Goal: Task Accomplishment & Management: Manage account settings

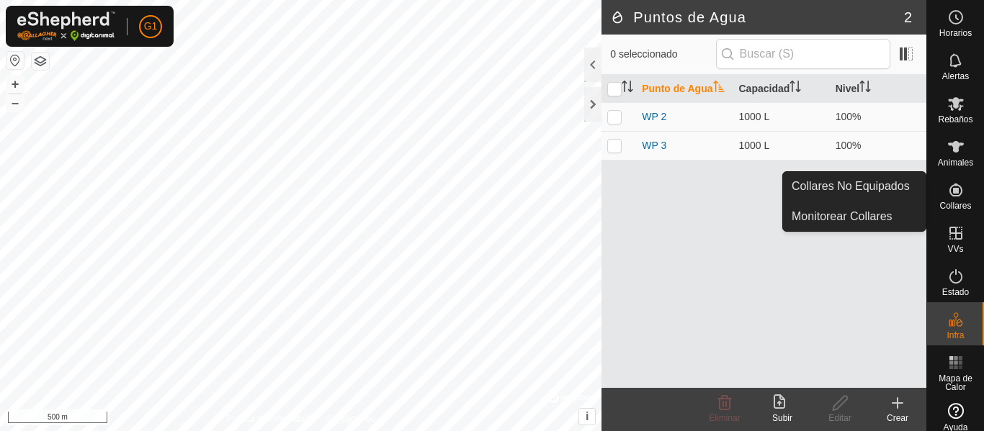
click at [943, 186] on es-neckbands-svg-icon at bounding box center [956, 190] width 26 height 23
click at [951, 196] on icon at bounding box center [955, 190] width 13 height 13
click at [949, 193] on icon at bounding box center [955, 190] width 13 height 13
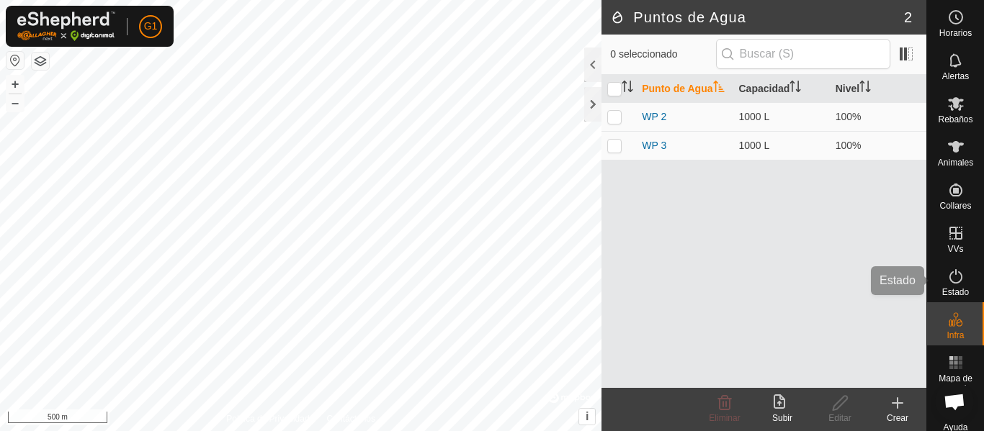
click at [954, 287] on es-activation-svg-icon at bounding box center [956, 276] width 26 height 23
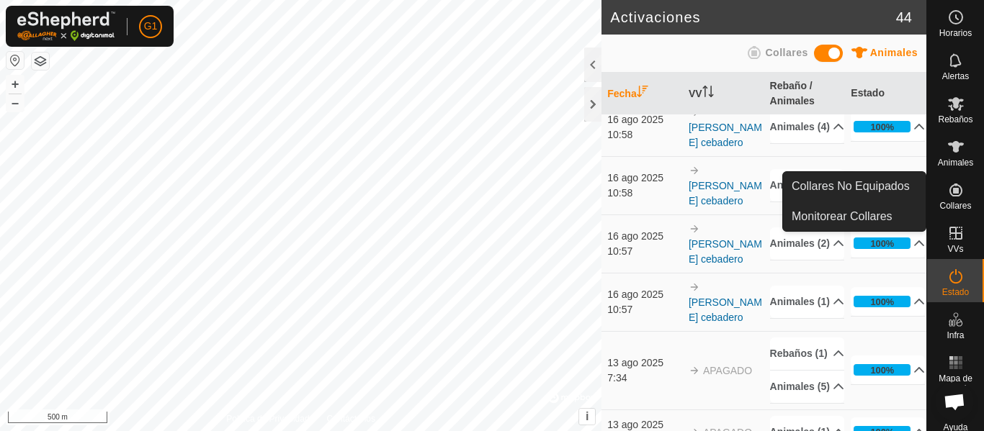
scroll to position [504, 0]
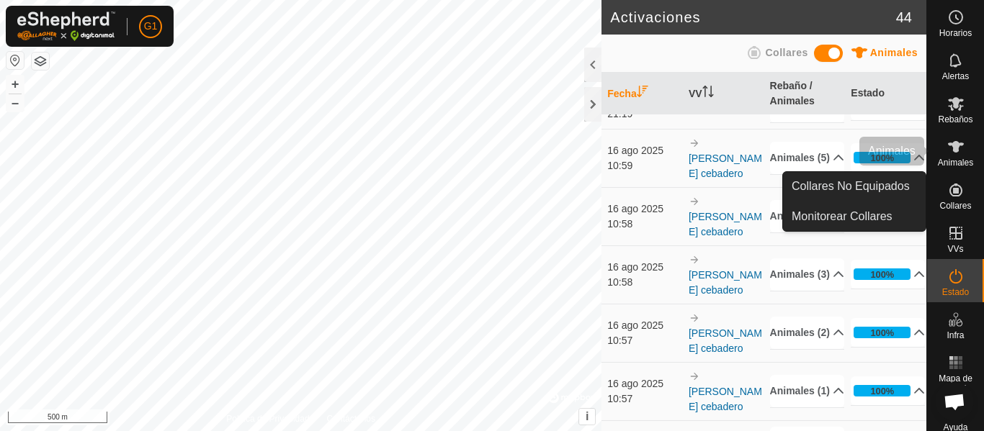
click at [954, 163] on span "Animales" at bounding box center [955, 162] width 35 height 9
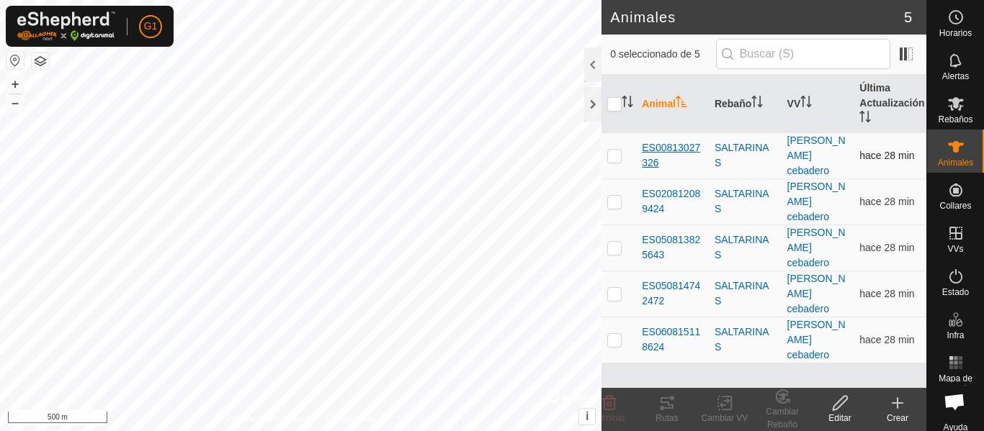
click at [694, 140] on span "ES00813027326" at bounding box center [672, 155] width 61 height 30
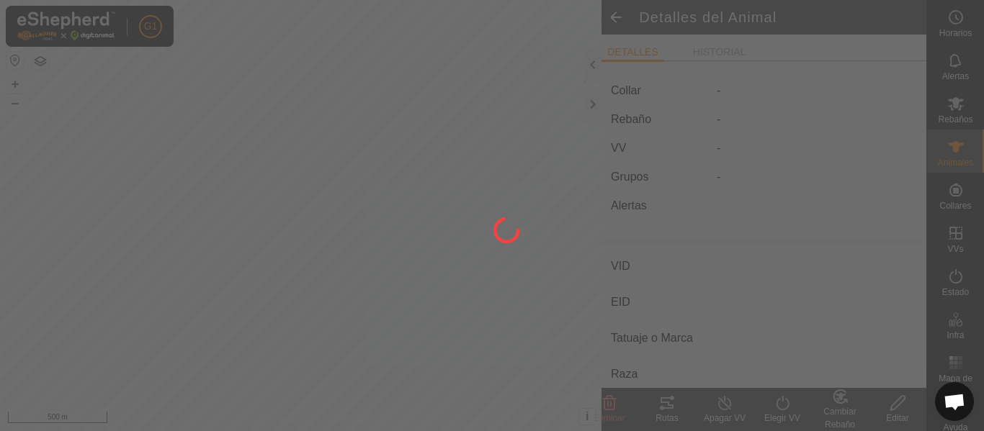
type input "ES00813027326"
type input "-"
type input "CONJUNTO MESTIZO"
type input "-"
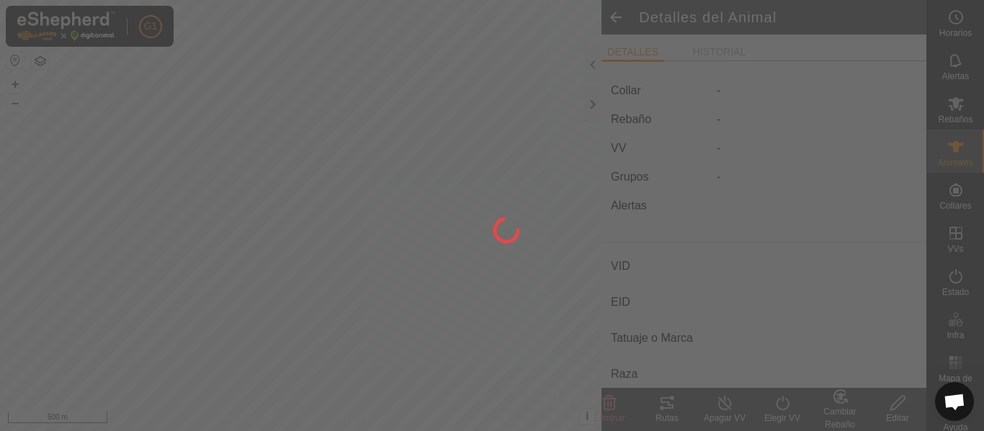
type input "Unida"
type input "0 kg"
type input "-"
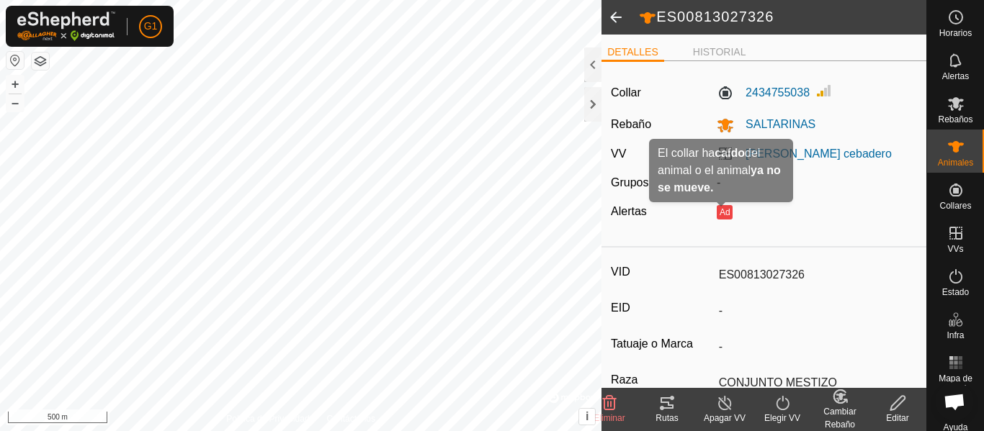
click at [719, 211] on button "Ad" at bounding box center [725, 212] width 16 height 14
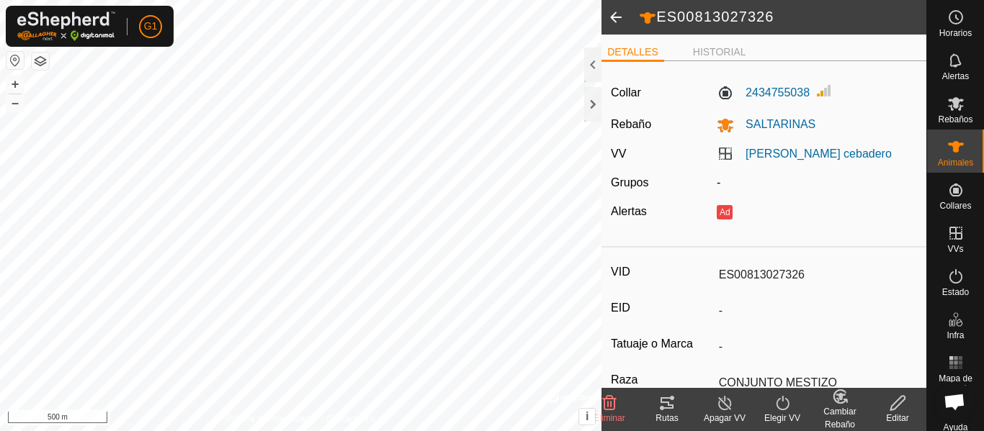
click at [719, 211] on button "Ad" at bounding box center [725, 212] width 16 height 14
click at [789, 148] on link "[PERSON_NAME] cebadero" at bounding box center [818, 154] width 146 height 12
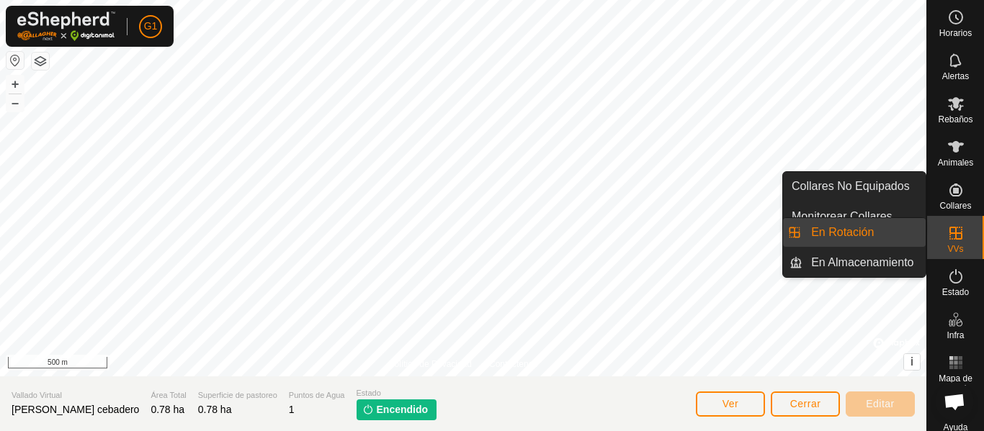
click at [949, 229] on icon at bounding box center [955, 233] width 13 height 13
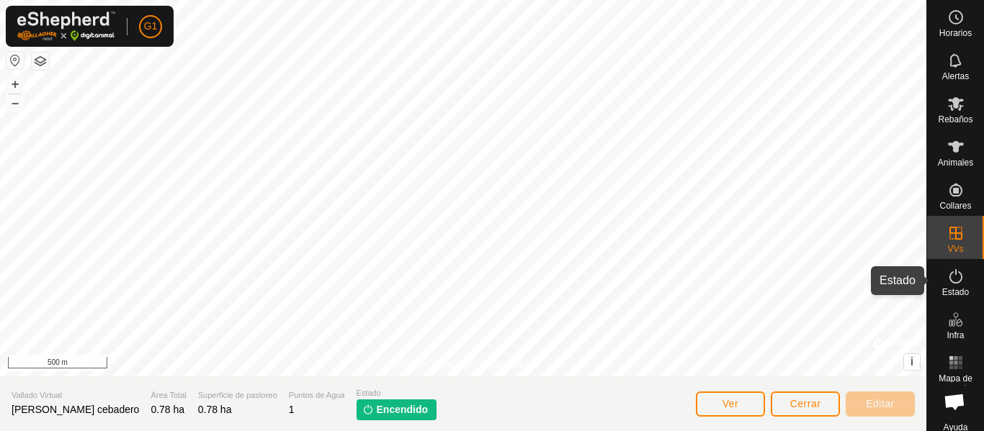
click at [953, 277] on icon at bounding box center [955, 276] width 17 height 17
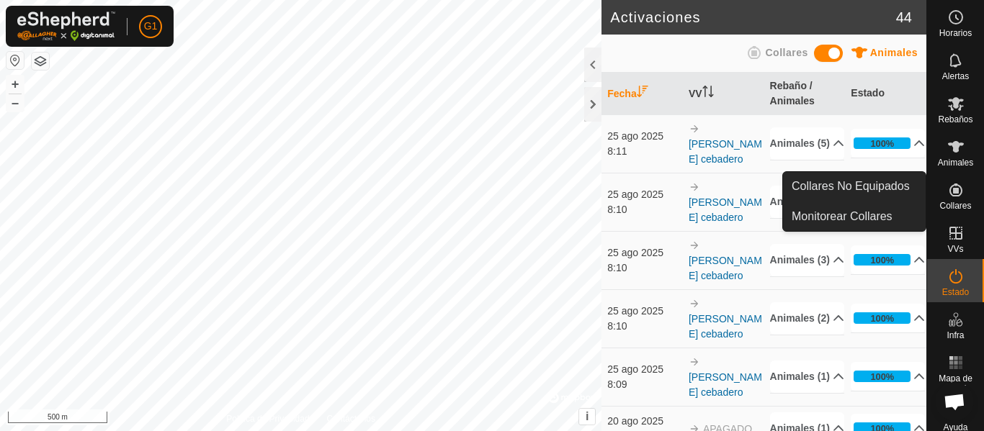
click at [953, 193] on icon at bounding box center [955, 190] width 13 height 13
click at [952, 194] on icon at bounding box center [955, 189] width 17 height 17
click at [950, 184] on icon at bounding box center [955, 190] width 13 height 13
click at [951, 192] on icon at bounding box center [955, 190] width 13 height 13
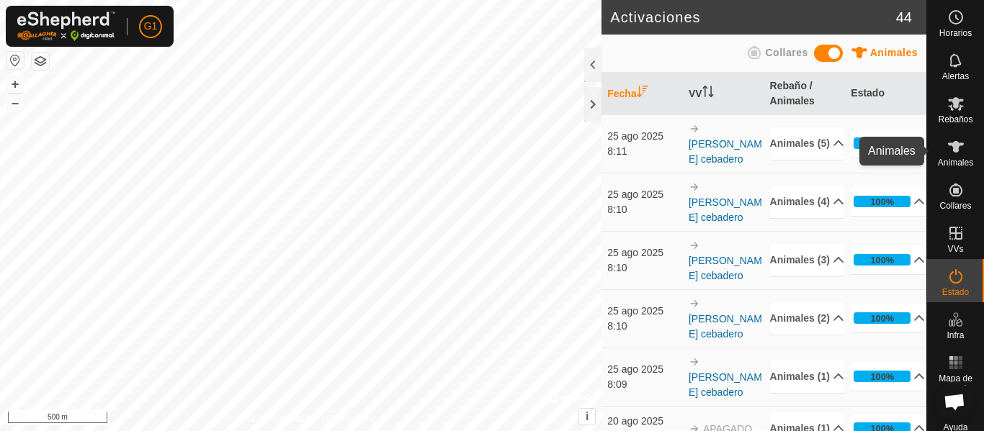
click at [941, 158] on span "Animales" at bounding box center [955, 162] width 35 height 9
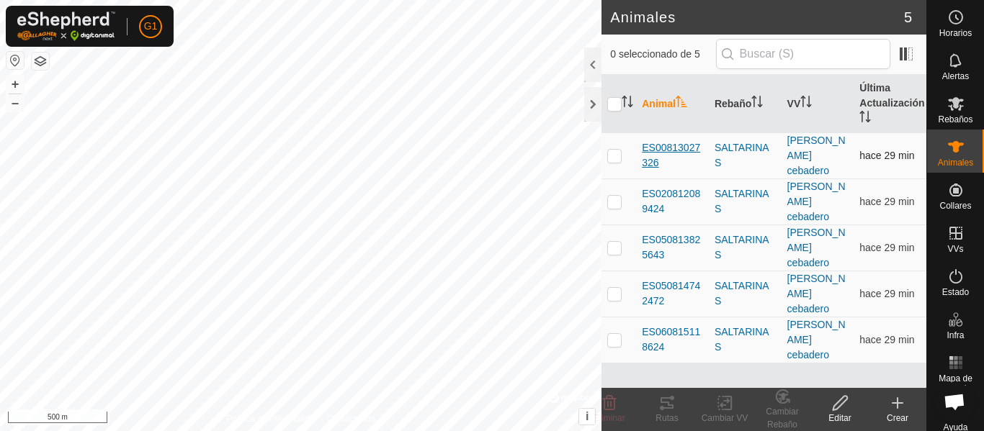
click at [681, 140] on span "ES00813027326" at bounding box center [672, 155] width 61 height 30
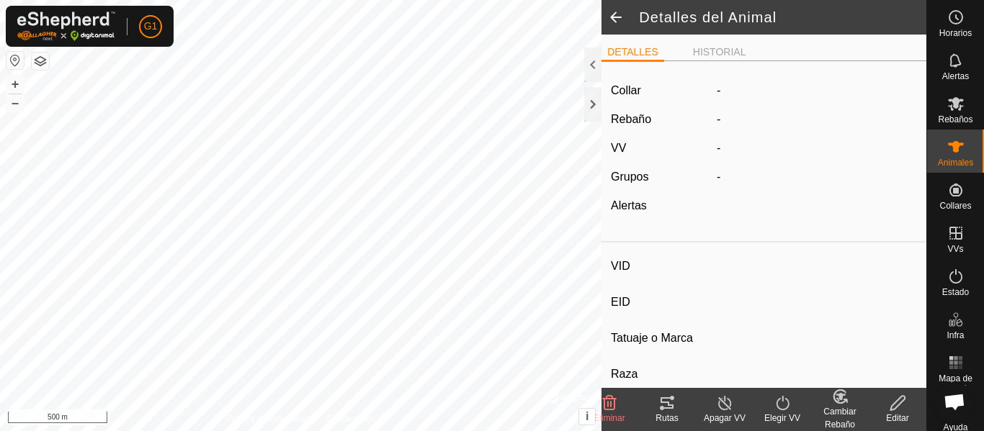
type input "ES00813027326"
type input "-"
type input "CONJUNTO MESTIZO"
type input "-"
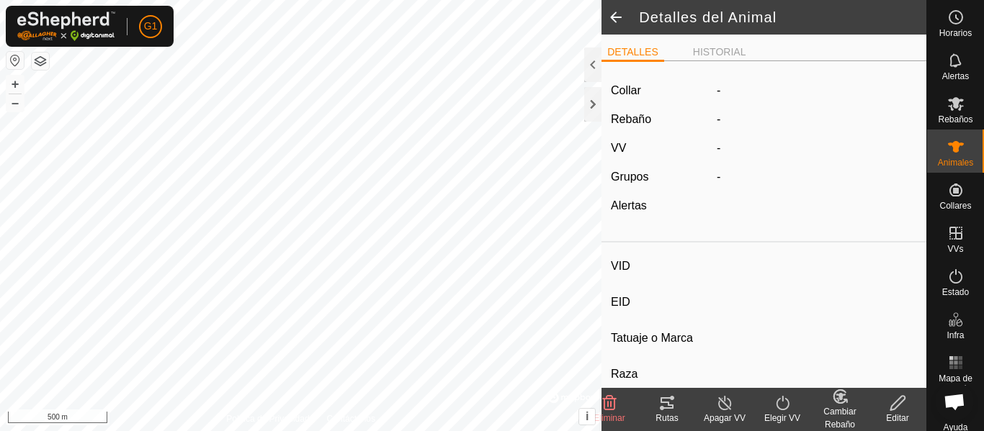
type input "Unida"
type input "0 kg"
type input "-"
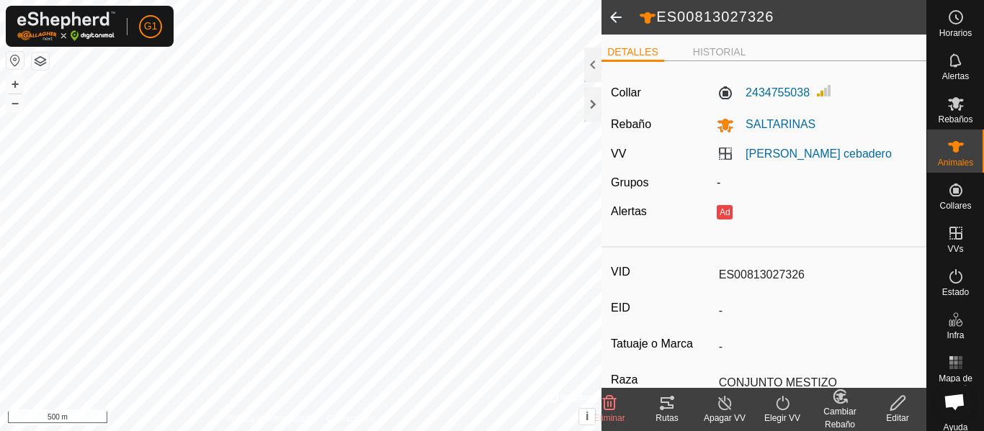
click at [736, 411] on turn-off-svg-icon at bounding box center [725, 403] width 58 height 17
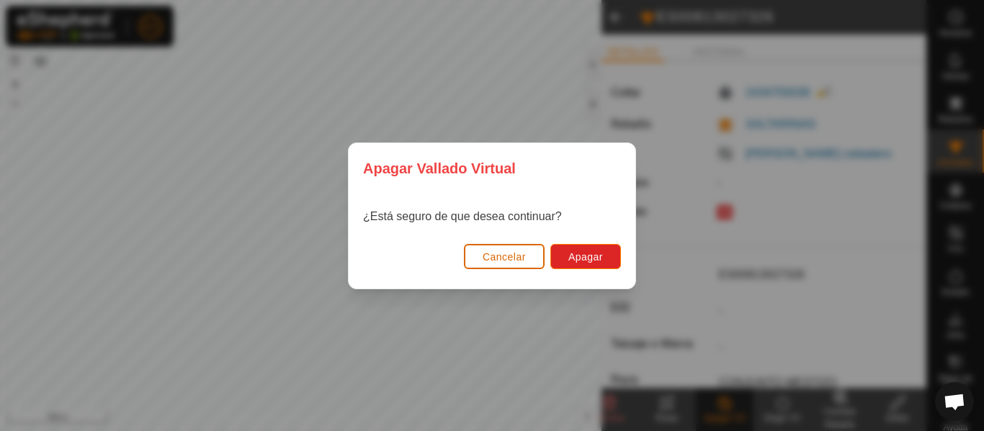
click at [519, 258] on span "Cancelar" at bounding box center [504, 257] width 43 height 12
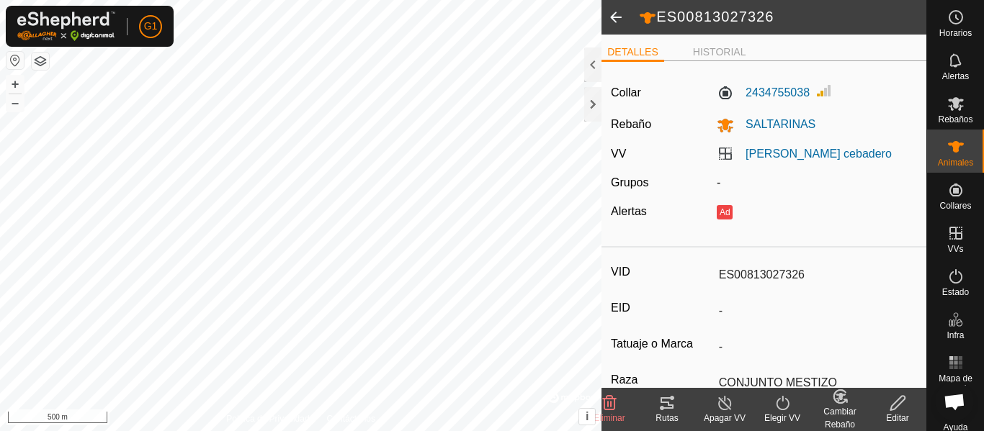
click at [793, 408] on turn-on-svg-icon at bounding box center [782, 403] width 58 height 17
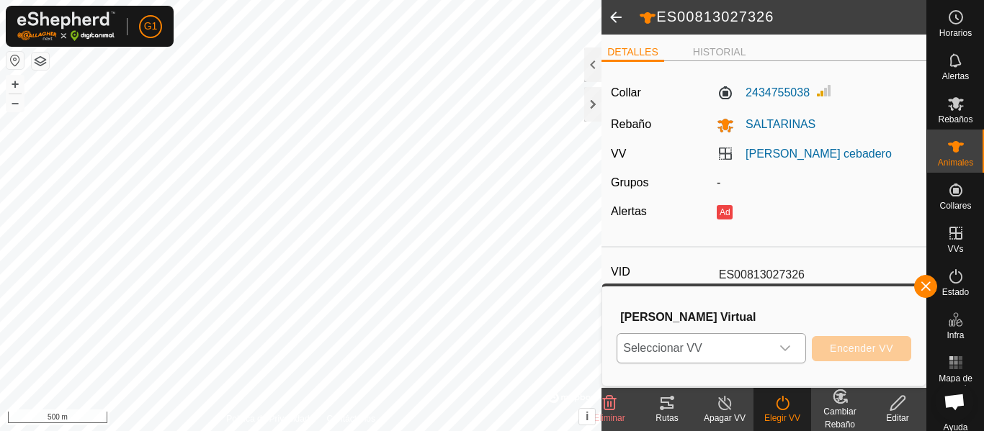
click at [787, 348] on icon "dropdown trigger" at bounding box center [785, 349] width 10 height 6
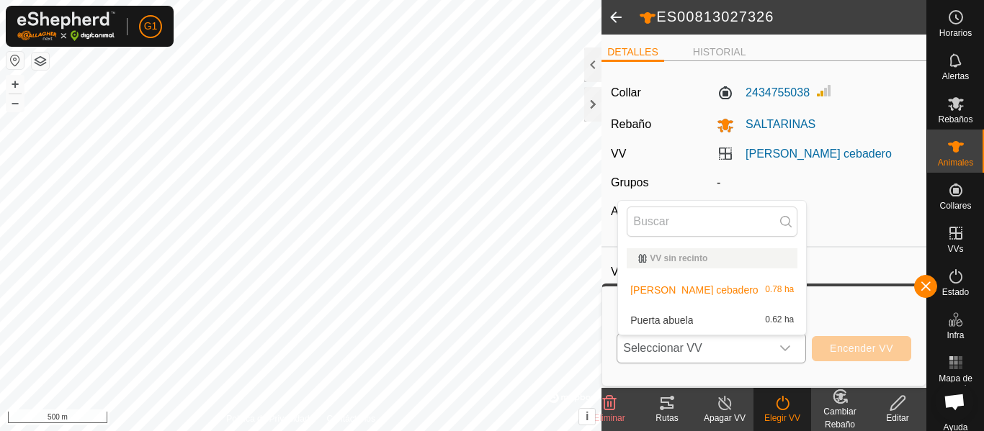
click at [787, 348] on icon "dropdown trigger" at bounding box center [785, 349] width 10 height 6
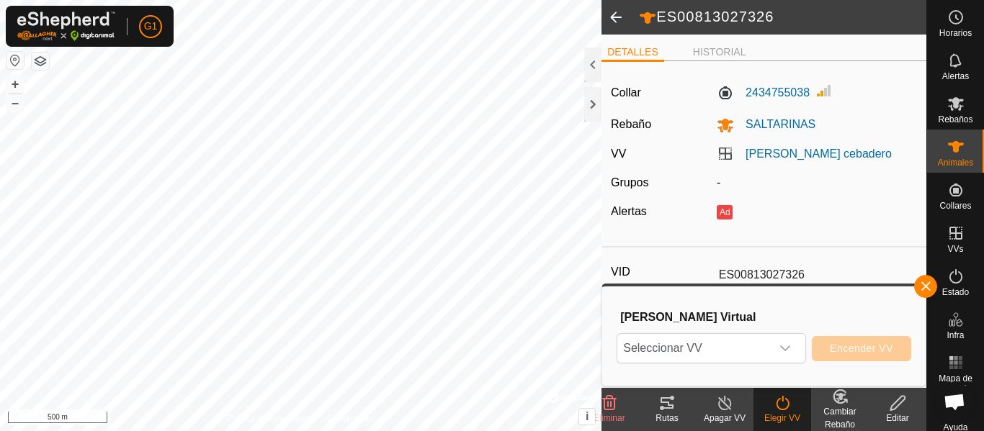
click at [730, 418] on div "Apagar VV" at bounding box center [725, 418] width 58 height 13
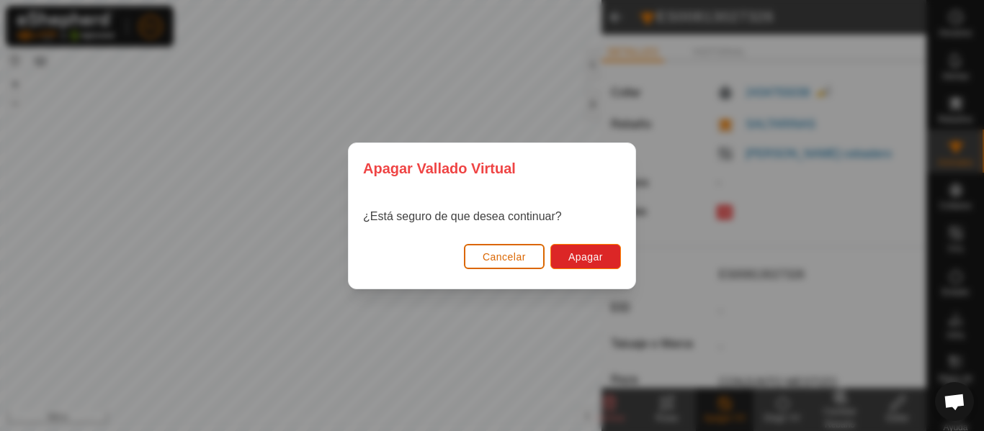
click at [510, 250] on button "Cancelar" at bounding box center [504, 256] width 81 height 25
